Goal: Navigation & Orientation: Find specific page/section

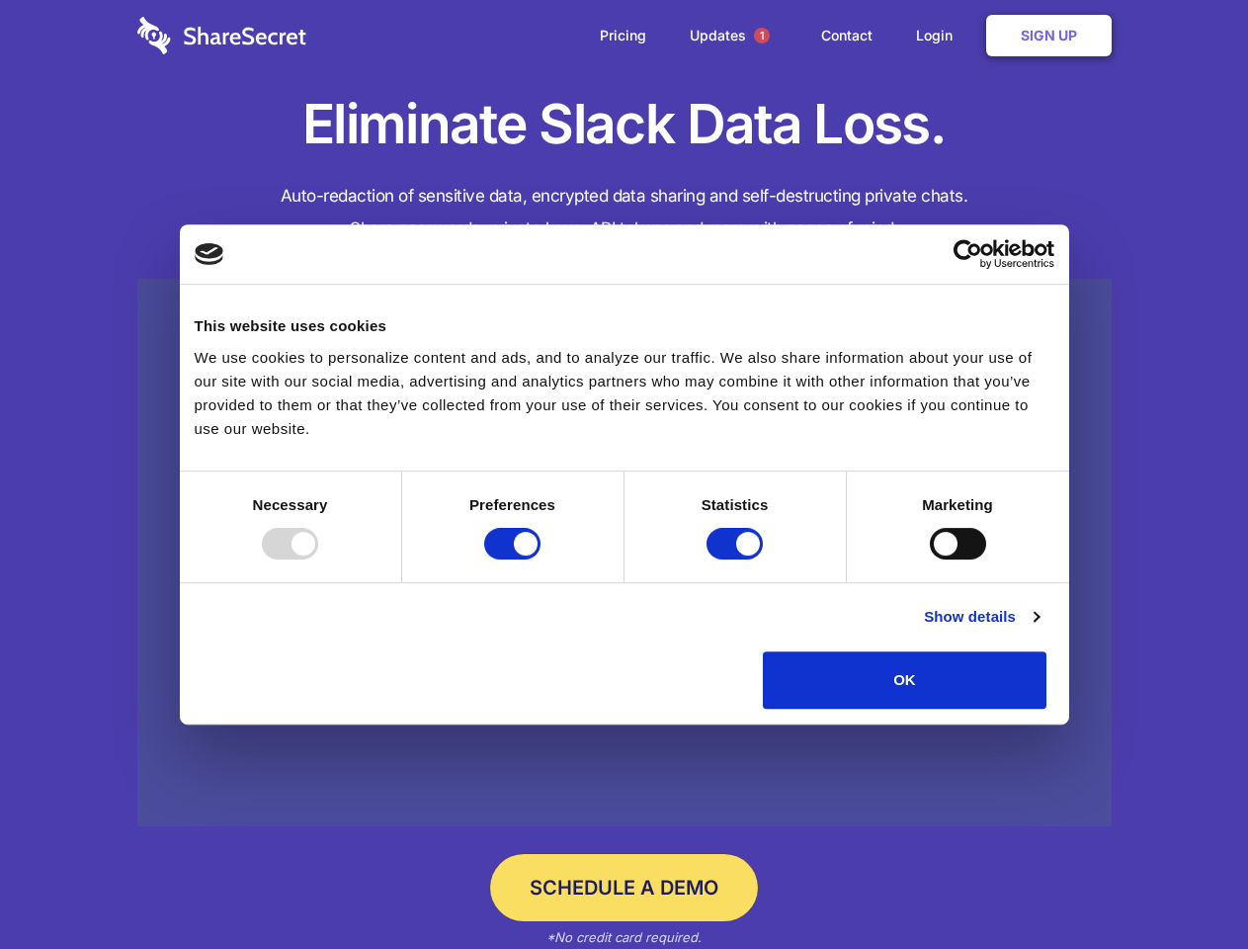
click at [318, 559] on div at bounding box center [290, 544] width 56 height 32
click at [541, 559] on input "Preferences" at bounding box center [512, 544] width 56 height 32
checkbox input "false"
click at [737, 559] on input "Statistics" at bounding box center [735, 544] width 56 height 32
checkbox input "false"
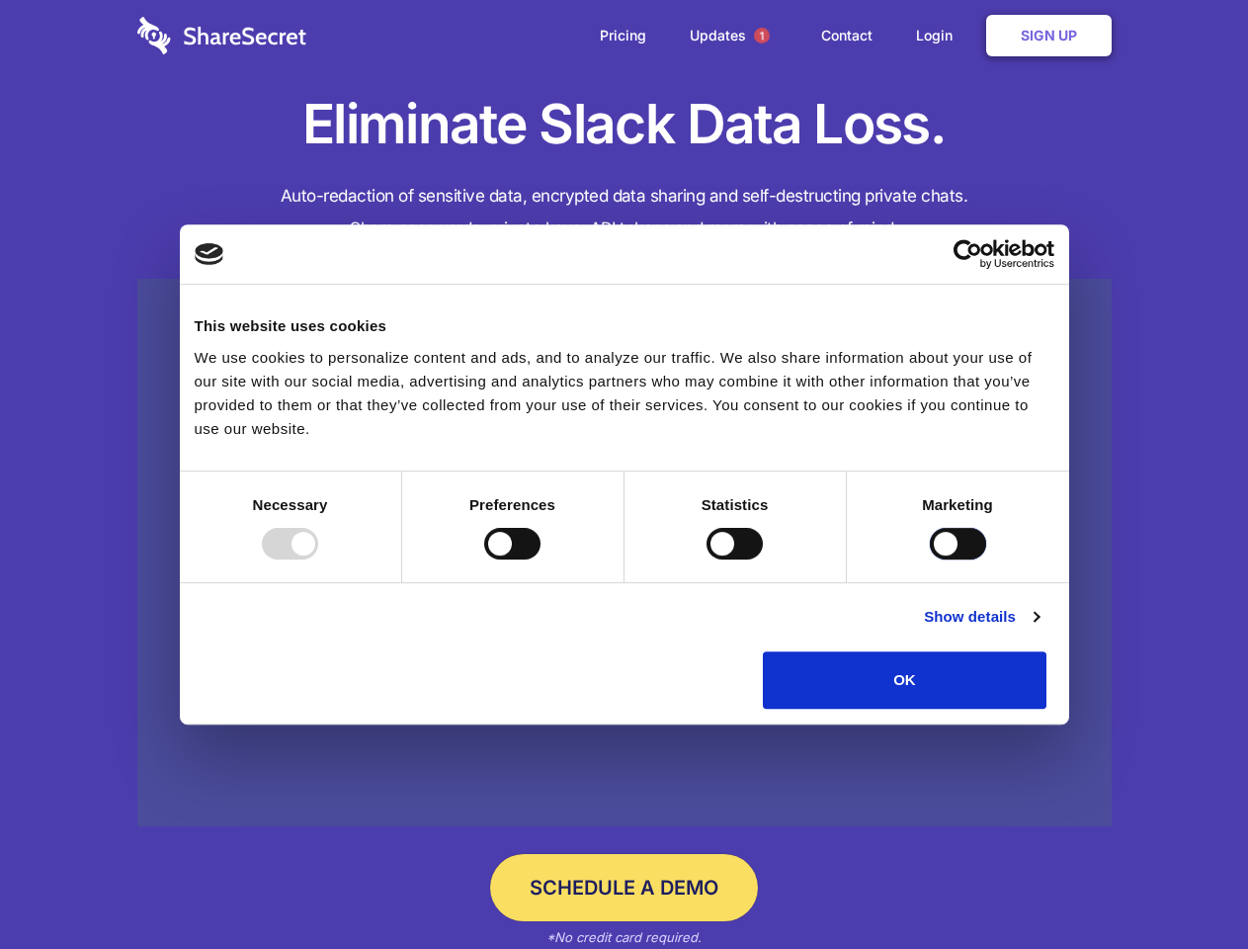
click at [930, 559] on input "Marketing" at bounding box center [958, 544] width 56 height 32
checkbox input "true"
click at [1039, 629] on link "Show details" at bounding box center [981, 617] width 115 height 24
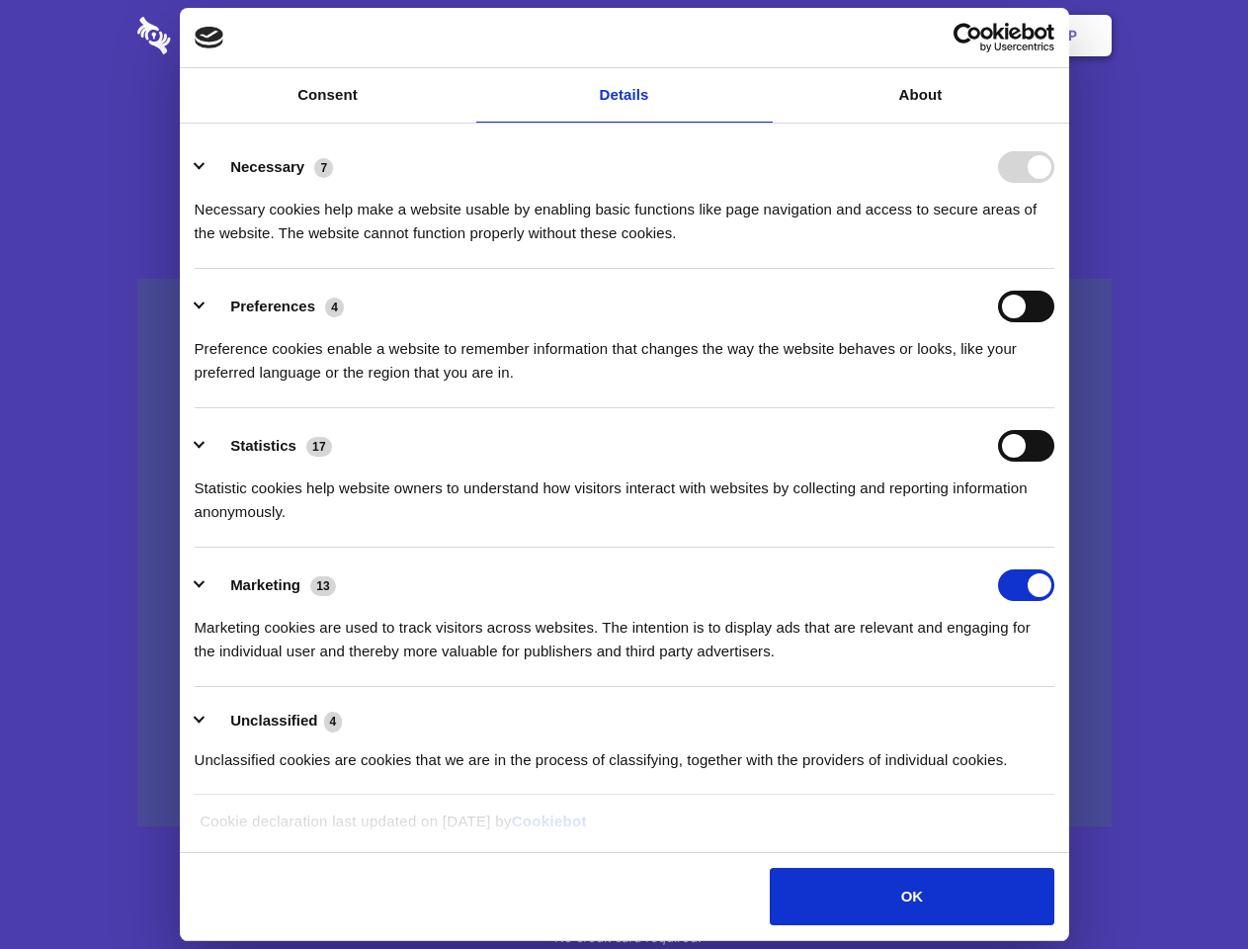
click at [1063, 716] on ul "Necessary 7 Necessary cookies help make a website usable by enabling basic func…" at bounding box center [624, 462] width 879 height 666
click at [761, 36] on span "1" at bounding box center [762, 36] width 16 height 16
